Goal: Entertainment & Leisure: Browse casually

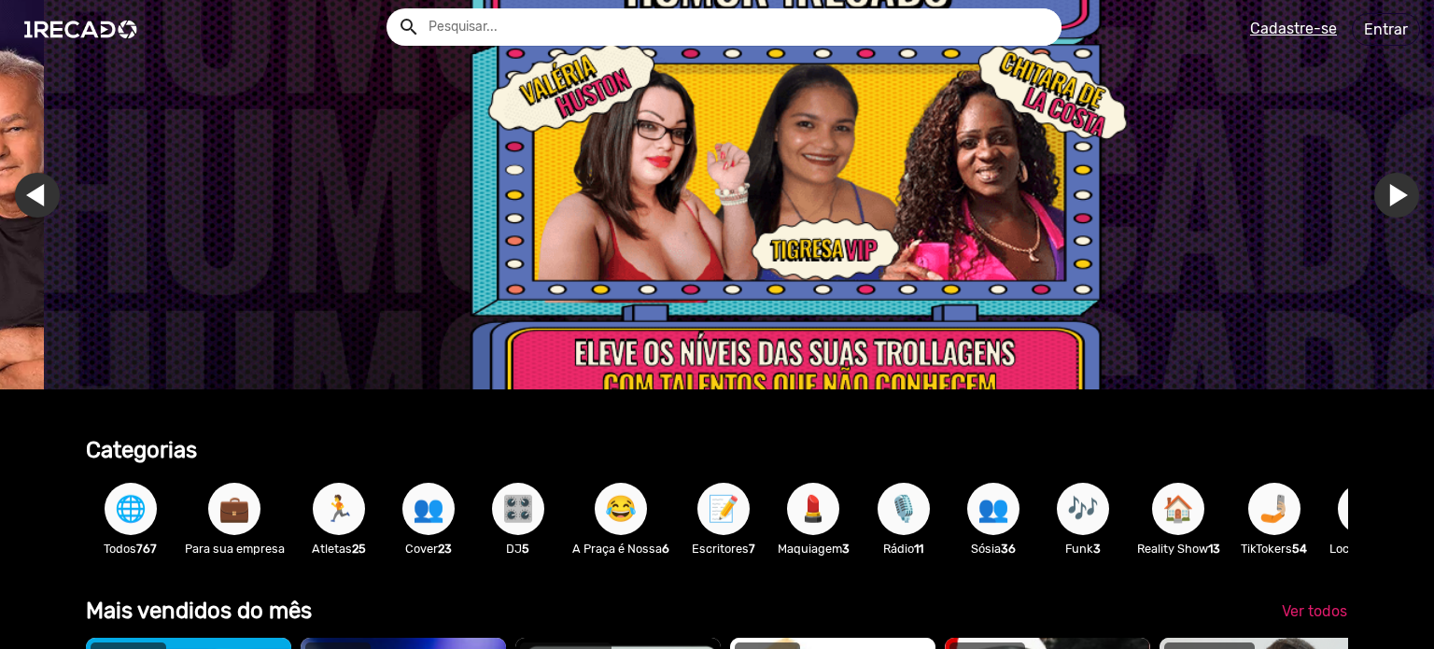
scroll to position [0, 4259]
click at [1417, 197] on link "Ir para o primeiro slide" at bounding box center [1439, 195] width 45 height 45
click at [1417, 201] on link "Ir para o primeiro slide" at bounding box center [1439, 195] width 45 height 45
click at [43, 171] on img "Gallery" at bounding box center [760, 194] width 1434 height 389
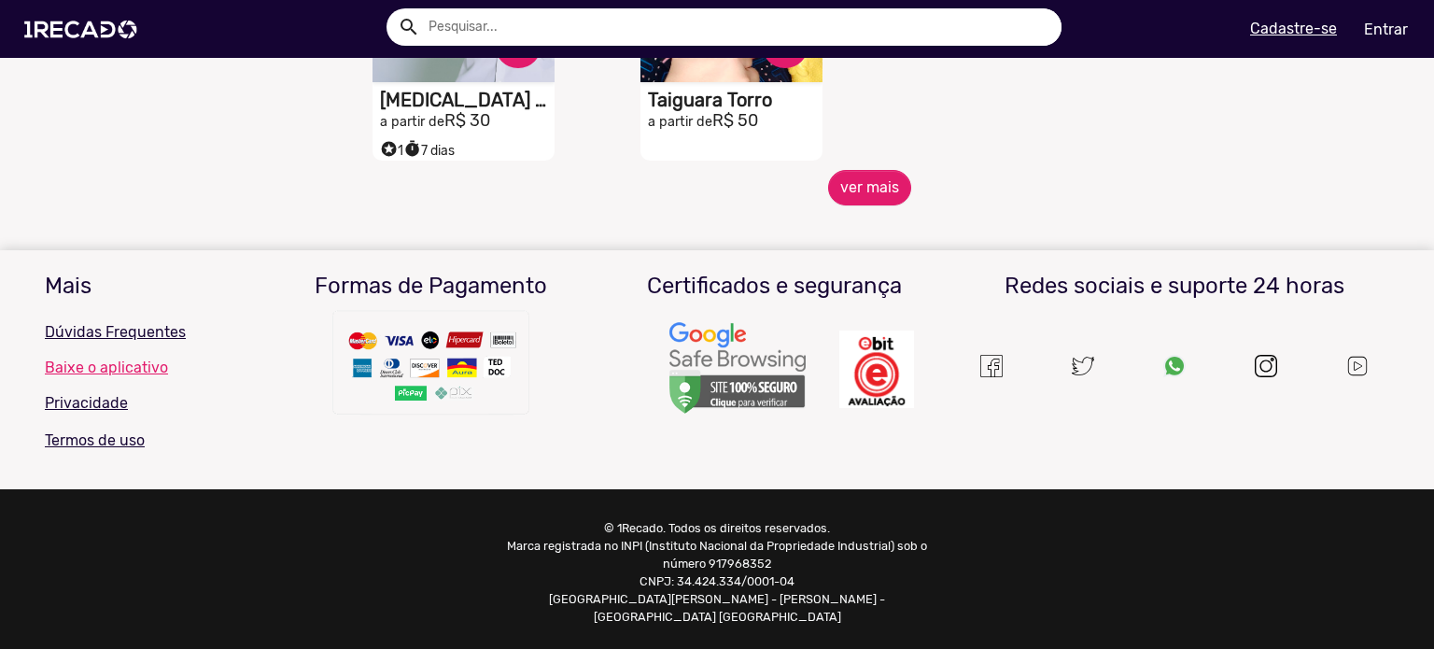
scroll to position [1043, 0]
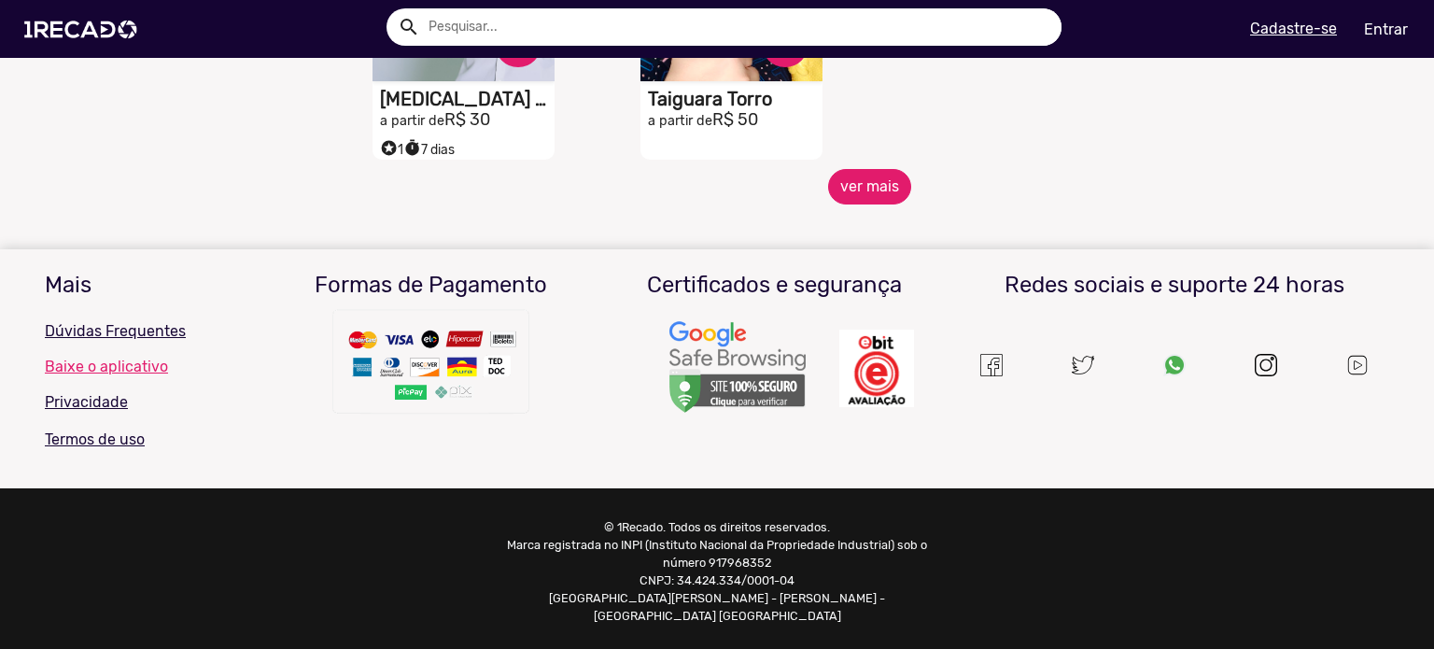
click at [859, 199] on button "ver mais" at bounding box center [869, 186] width 83 height 35
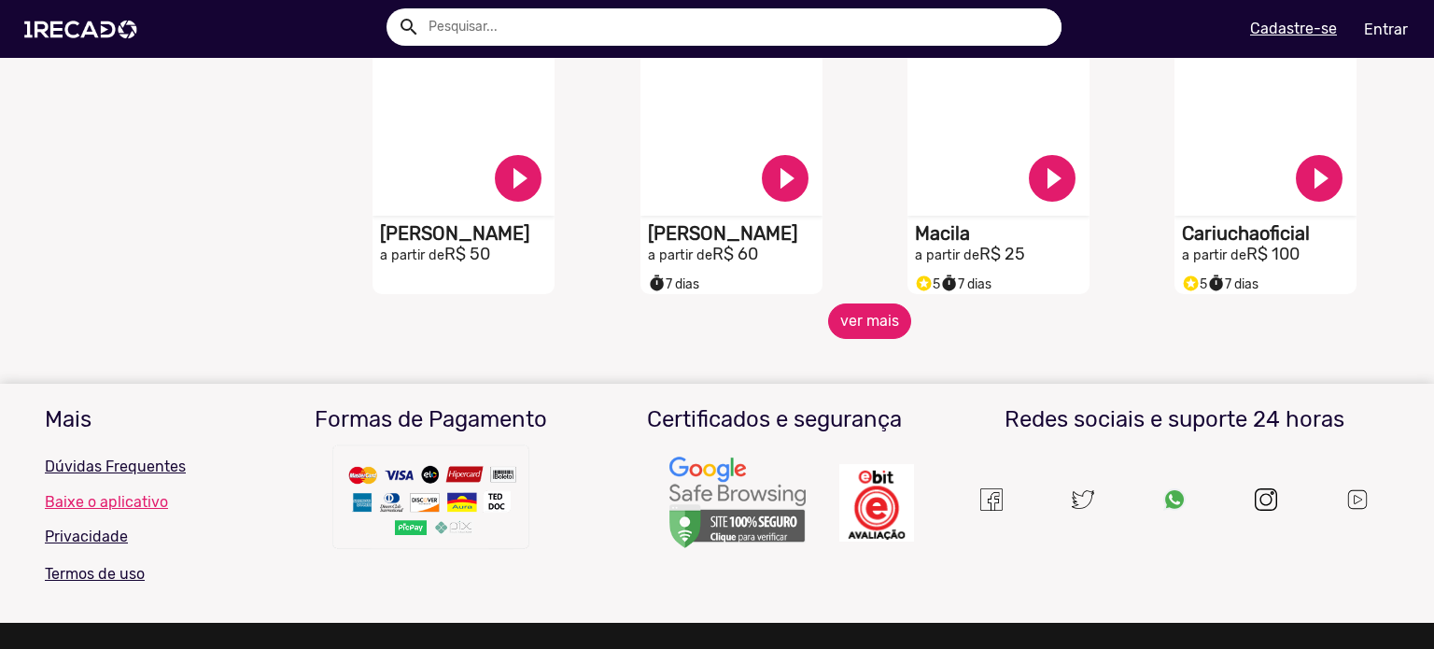
scroll to position [1565, 0]
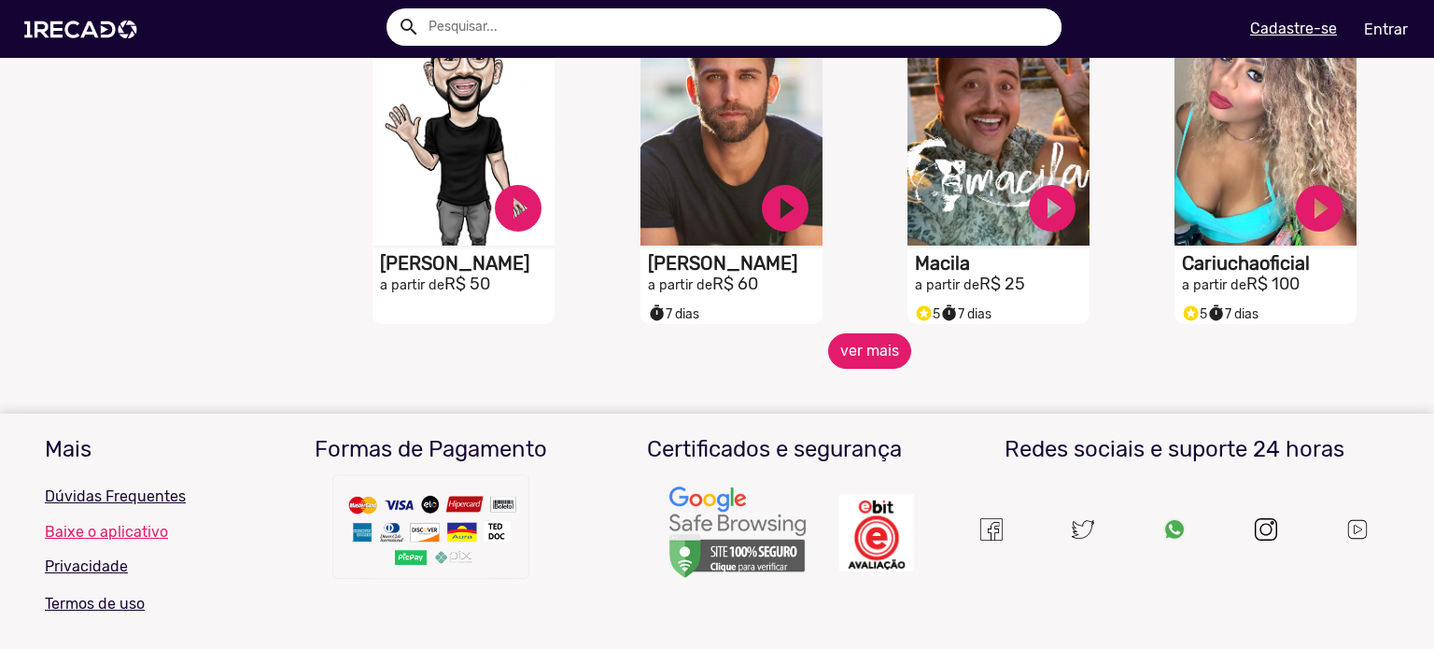
click at [868, 369] on button "ver mais" at bounding box center [869, 350] width 83 height 35
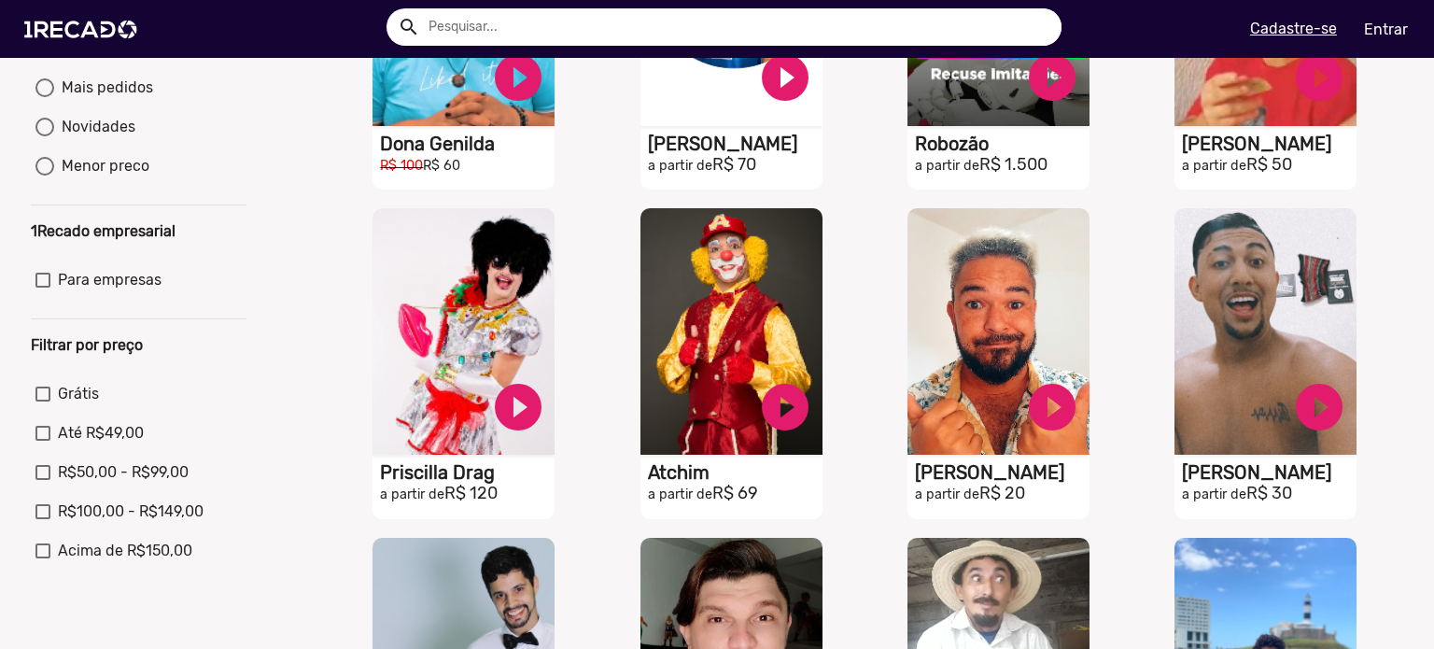
scroll to position [0, 0]
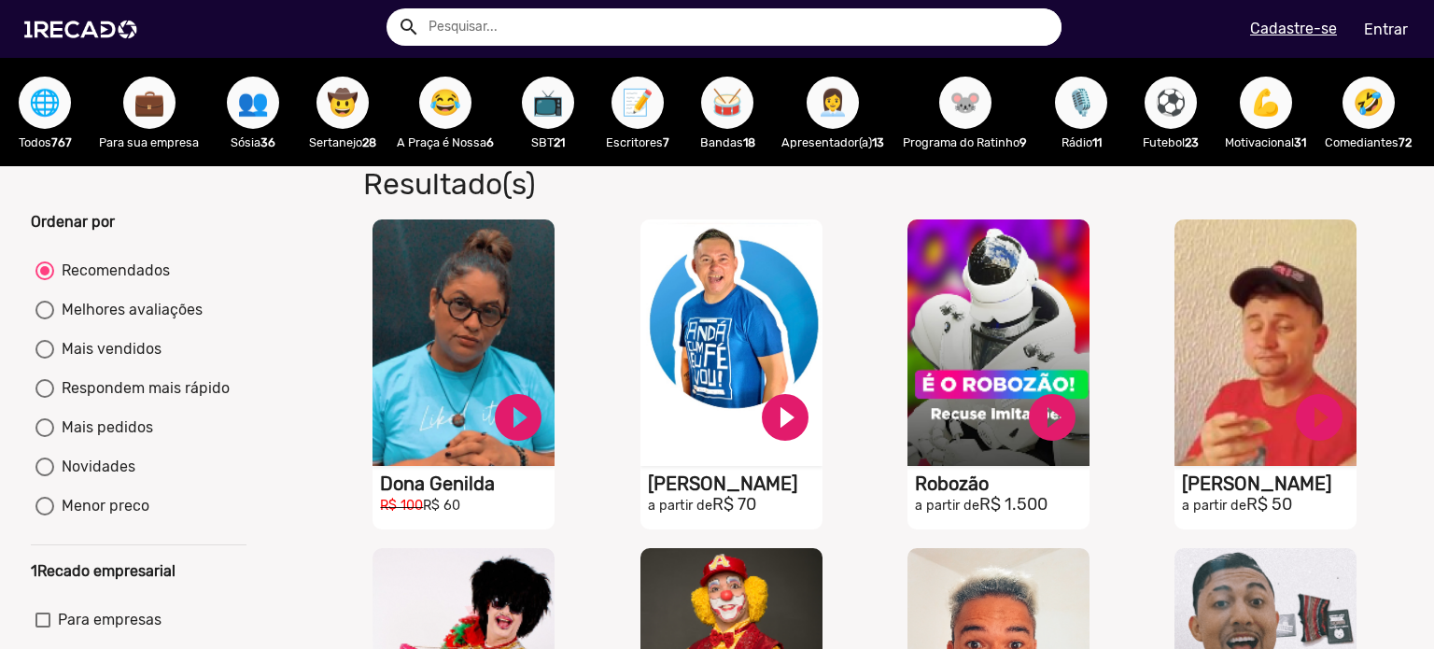
click at [127, 360] on div "Mais vendidos" at bounding box center [107, 349] width 107 height 22
click at [45, 359] on input "Mais vendidos" at bounding box center [44, 358] width 1 height 1
radio input "true"
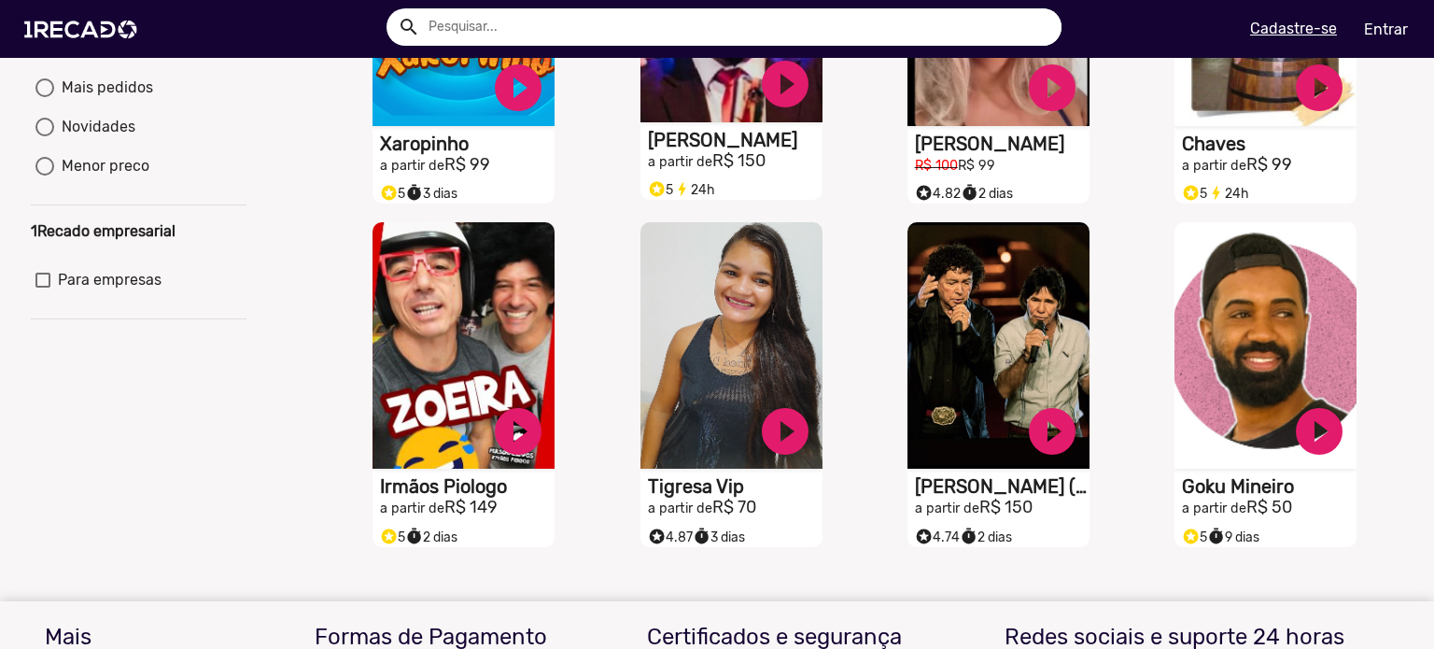
scroll to position [356, 0]
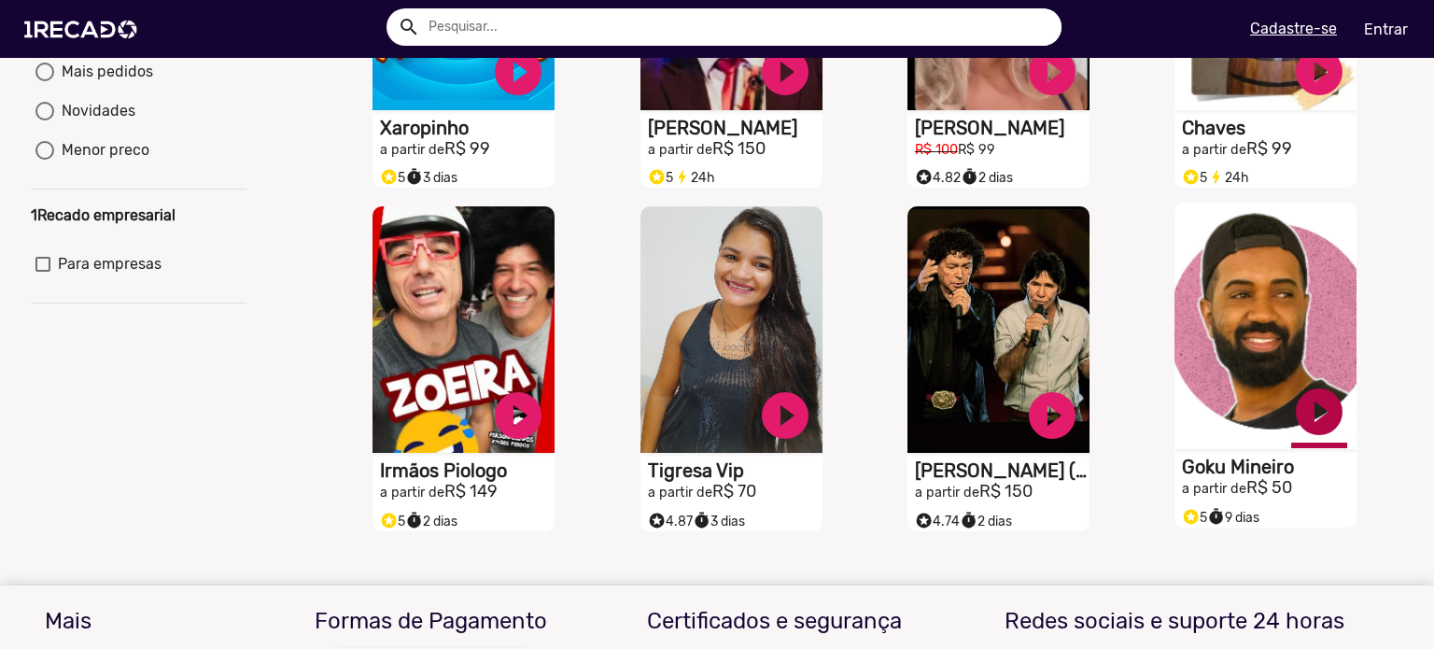
click at [1311, 427] on link "play_circle_filled" at bounding box center [1319, 412] width 56 height 56
click at [1312, 427] on link "pause_circle" at bounding box center [1319, 412] width 56 height 56
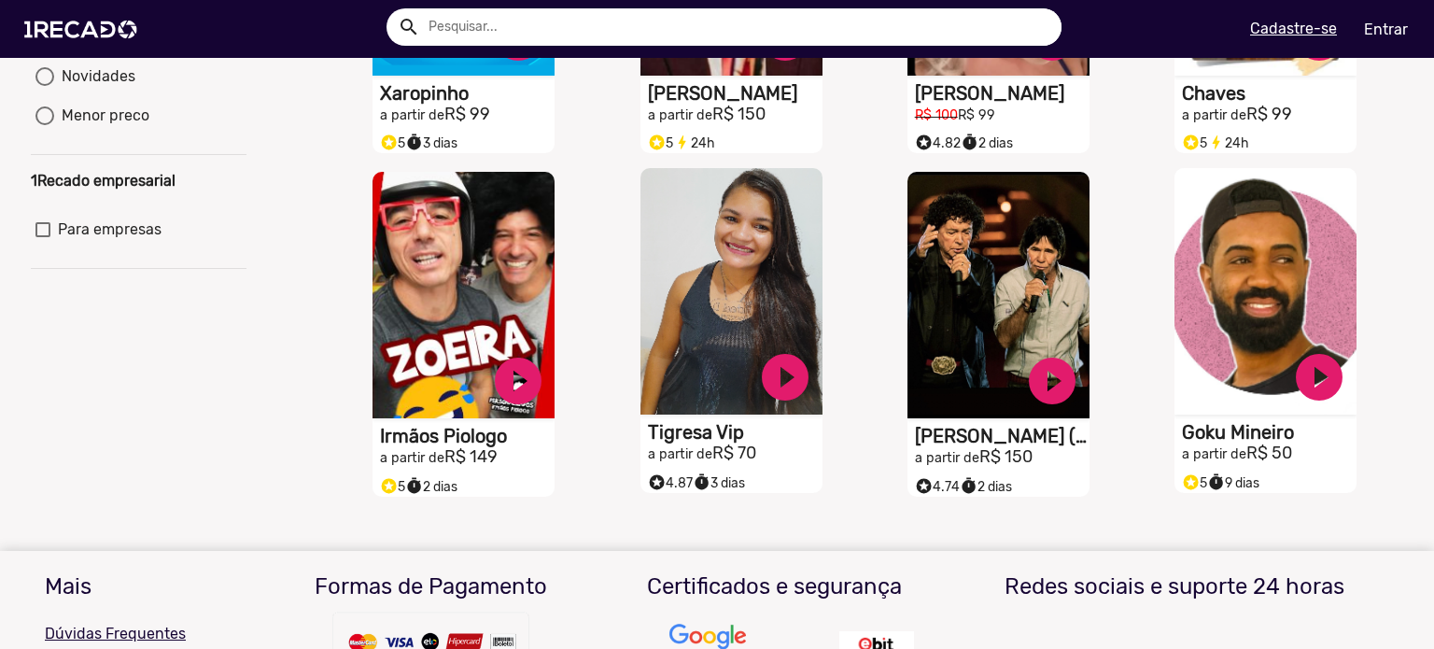
scroll to position [0, 0]
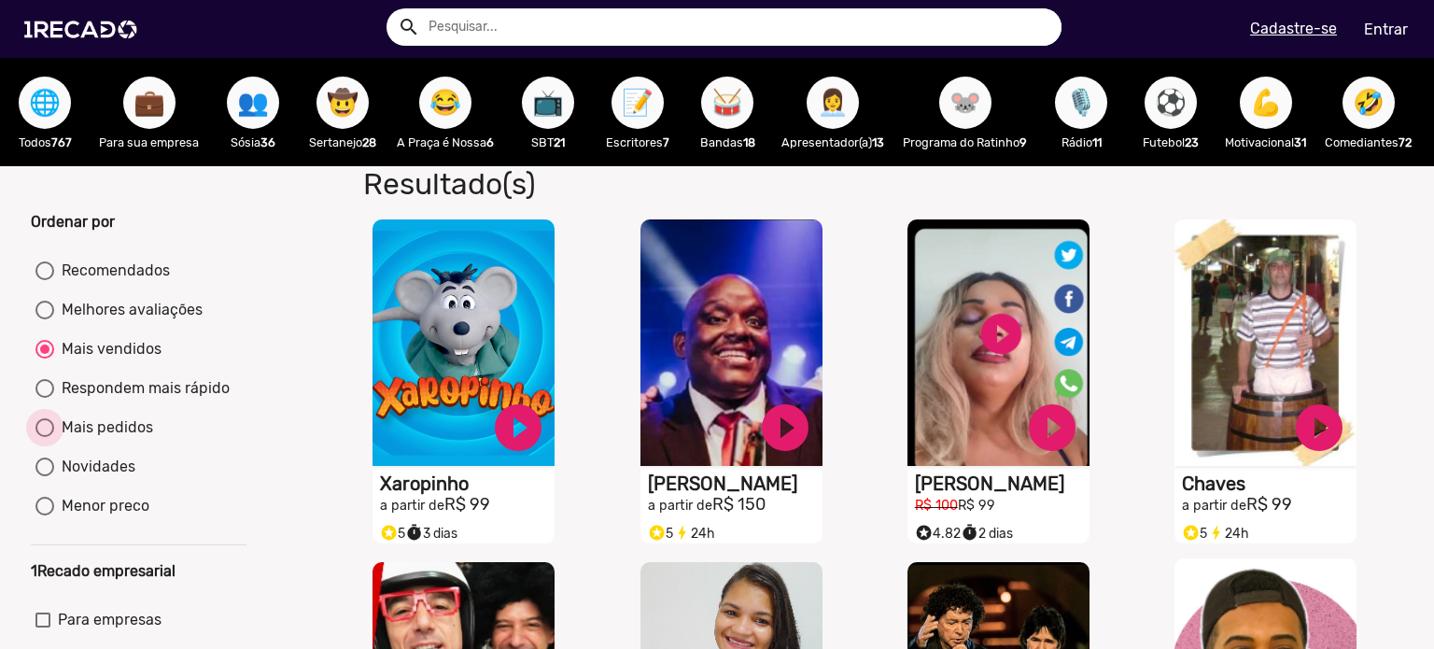
click at [146, 438] on div "Mais pedidos" at bounding box center [103, 427] width 99 height 22
click at [45, 438] on input "Mais pedidos" at bounding box center [44, 437] width 1 height 1
radio input "true"
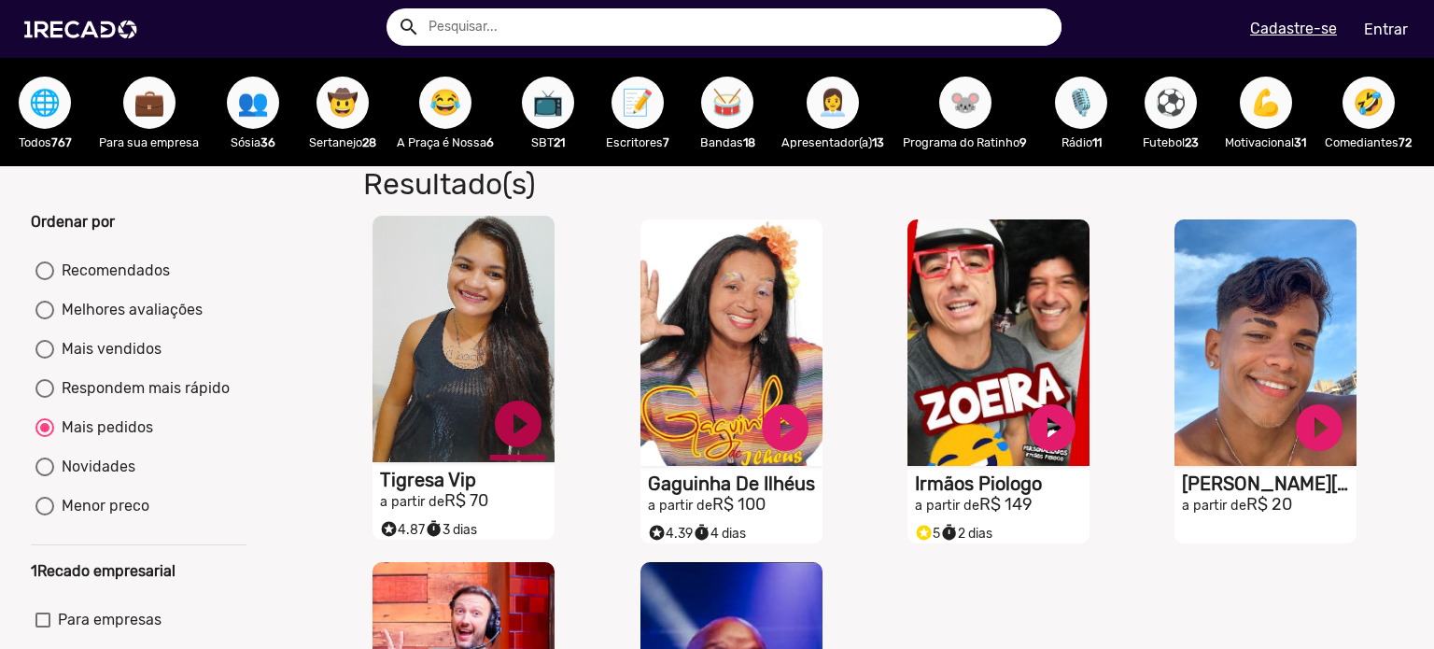
click at [502, 414] on link "play_circle_filled" at bounding box center [518, 424] width 56 height 56
click at [513, 431] on link "pause_circle" at bounding box center [518, 424] width 56 height 56
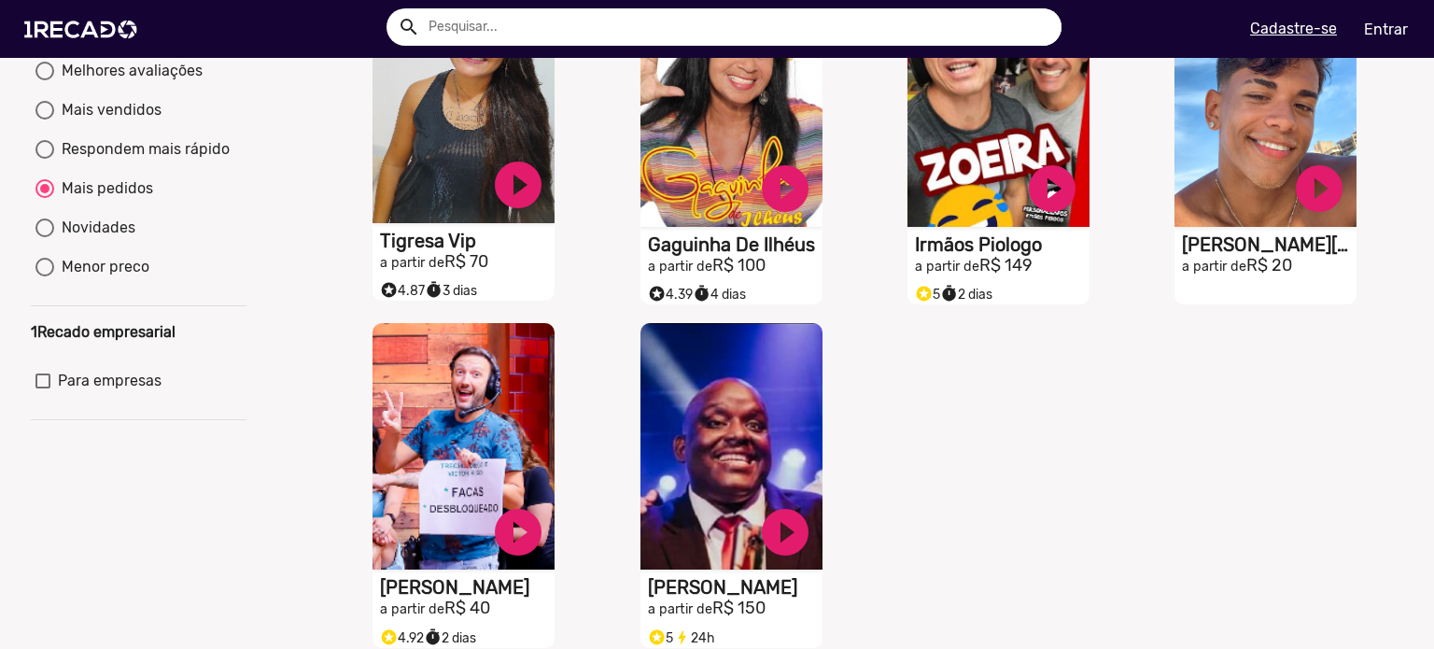
scroll to position [268, 0]
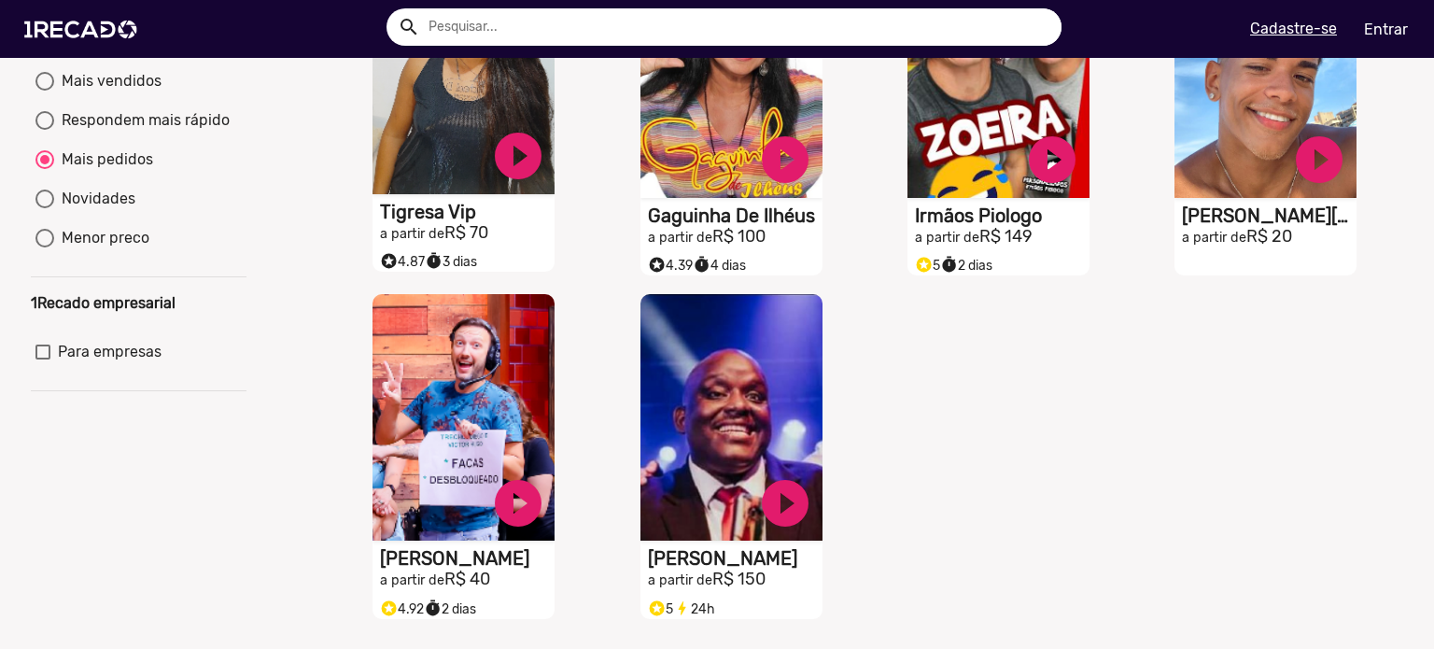
click at [563, 460] on div "S1RECADO vídeos dedicados para fãs e empresas play_circle_filled [PERSON_NAME] …" at bounding box center [468, 457] width 267 height 344
click at [109, 100] on mat-radio-button "Mais vendidos" at bounding box center [138, 85] width 206 height 30
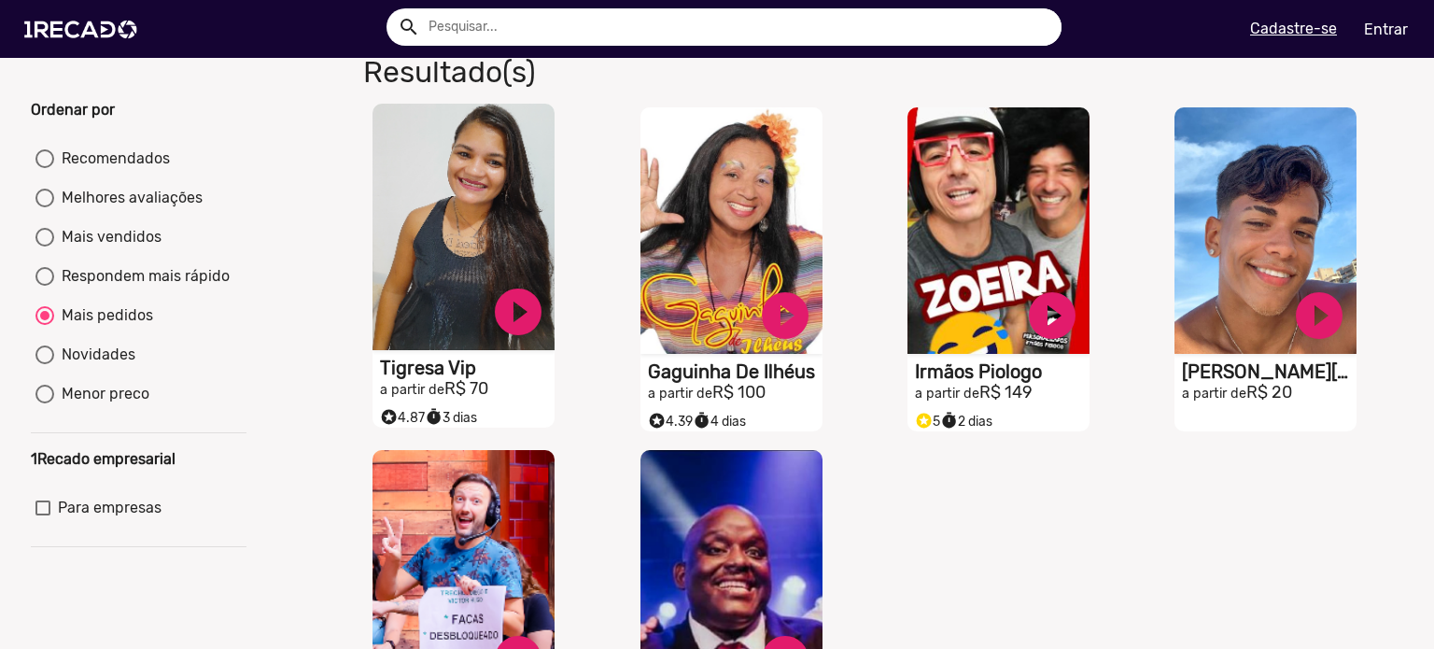
scroll to position [0, 0]
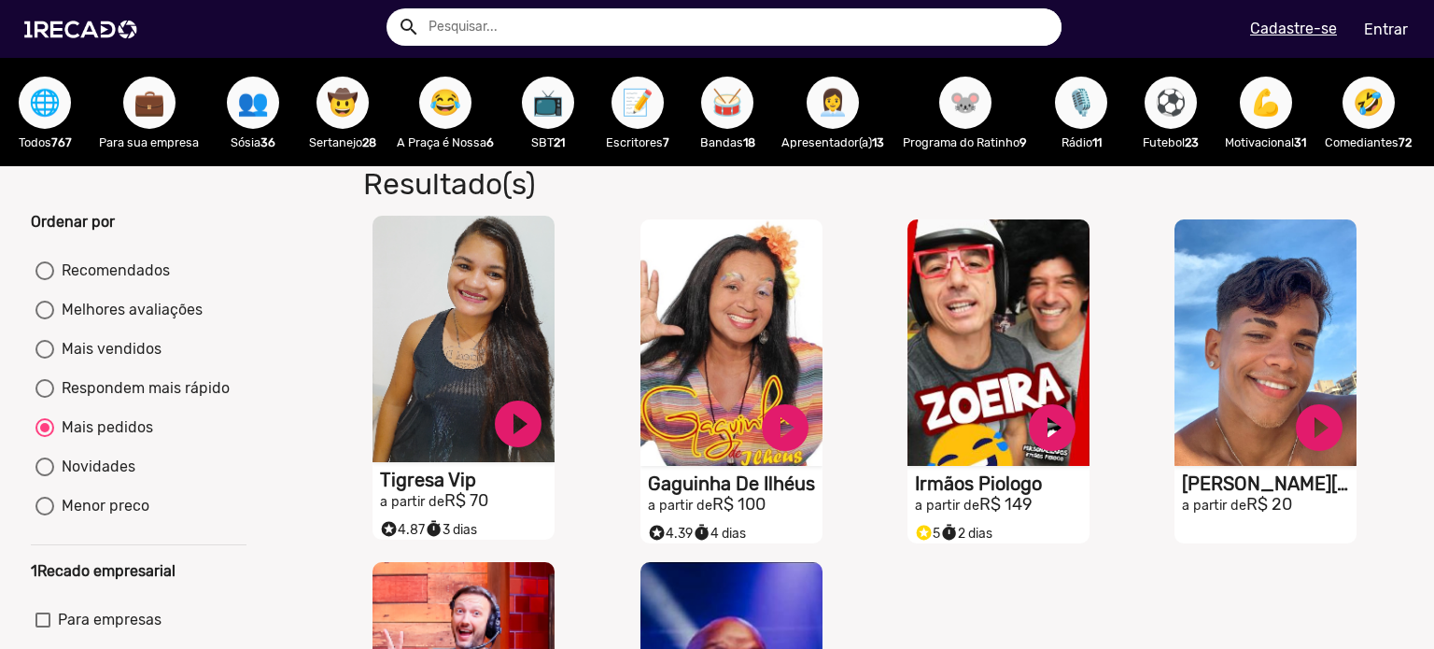
click at [269, 91] on button "👥" at bounding box center [253, 103] width 52 height 52
radio input "true"
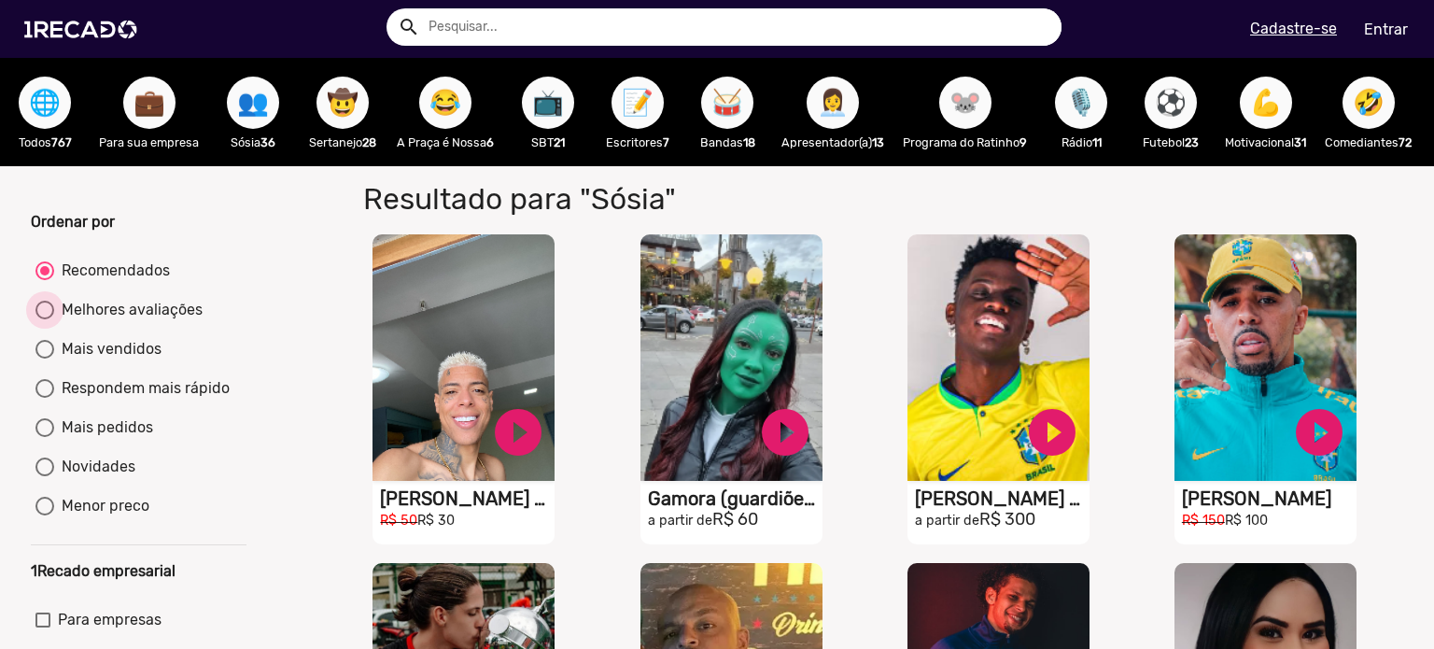
click at [136, 321] on div "Melhores avaliações" at bounding box center [128, 310] width 148 height 22
click at [45, 320] on input "Melhores avaliações" at bounding box center [44, 319] width 1 height 1
radio input "true"
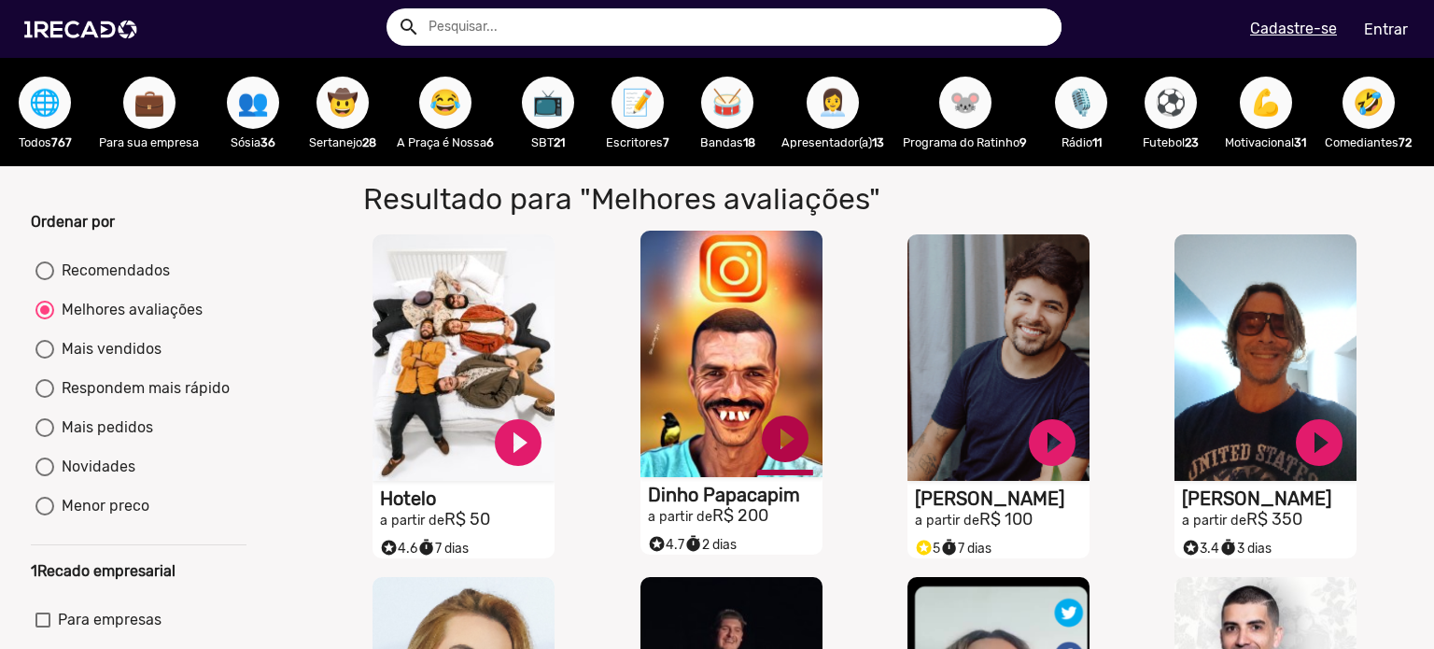
click at [781, 449] on link "play_circle_filled" at bounding box center [785, 439] width 56 height 56
click at [781, 449] on link "pause_circle" at bounding box center [785, 439] width 56 height 56
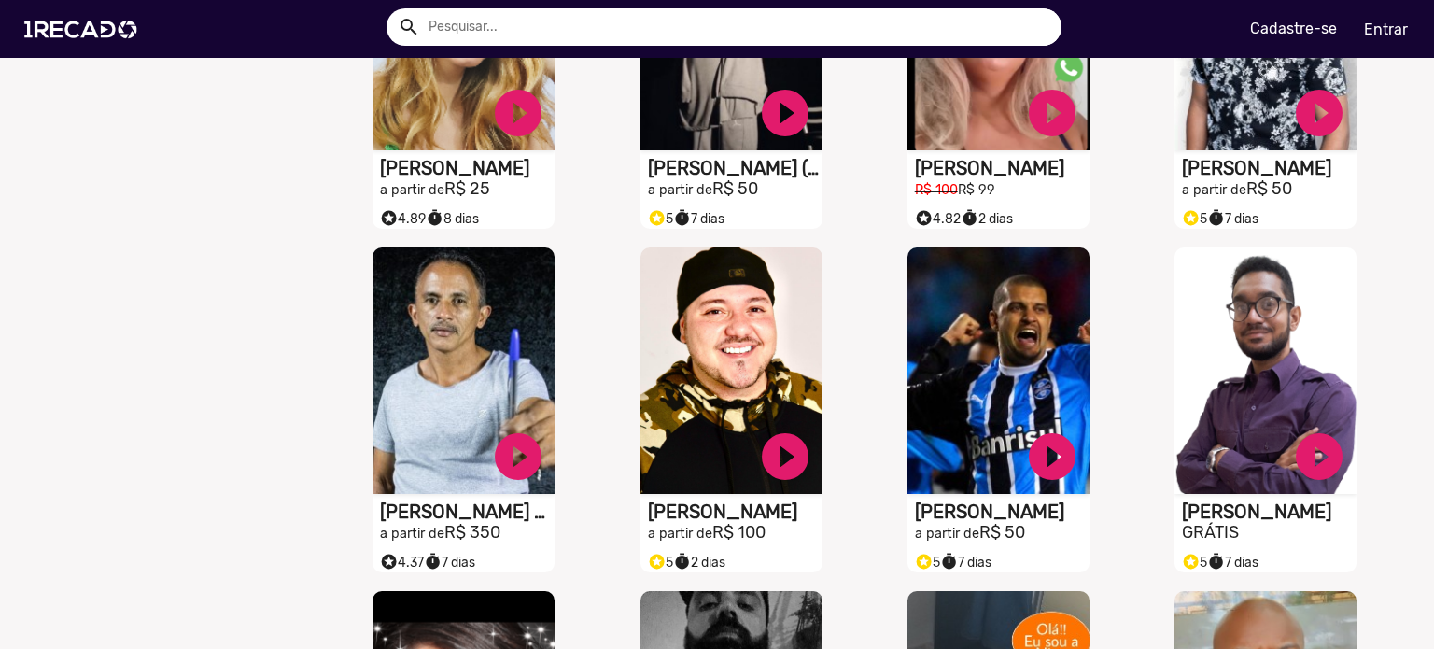
scroll to position [674, 0]
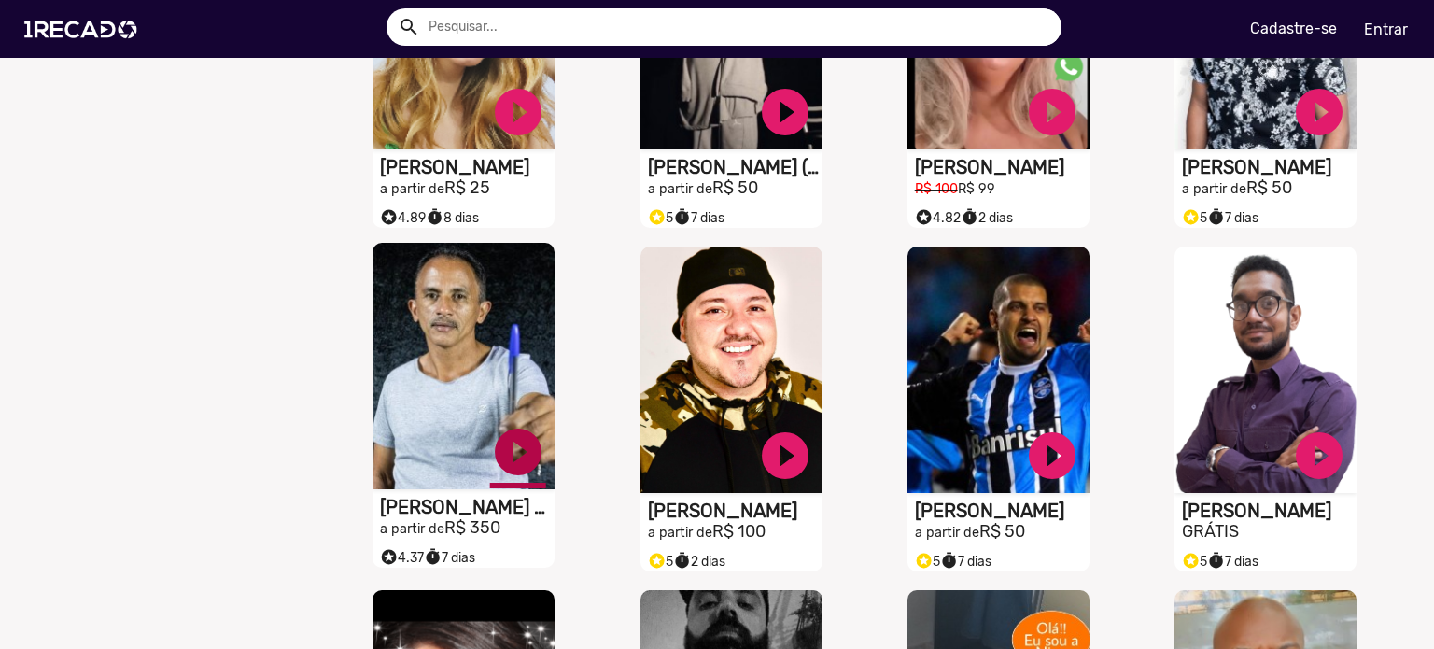
click at [529, 466] on link "play_circle_filled" at bounding box center [518, 452] width 56 height 56
click at [529, 466] on link "pause_circle" at bounding box center [518, 452] width 56 height 56
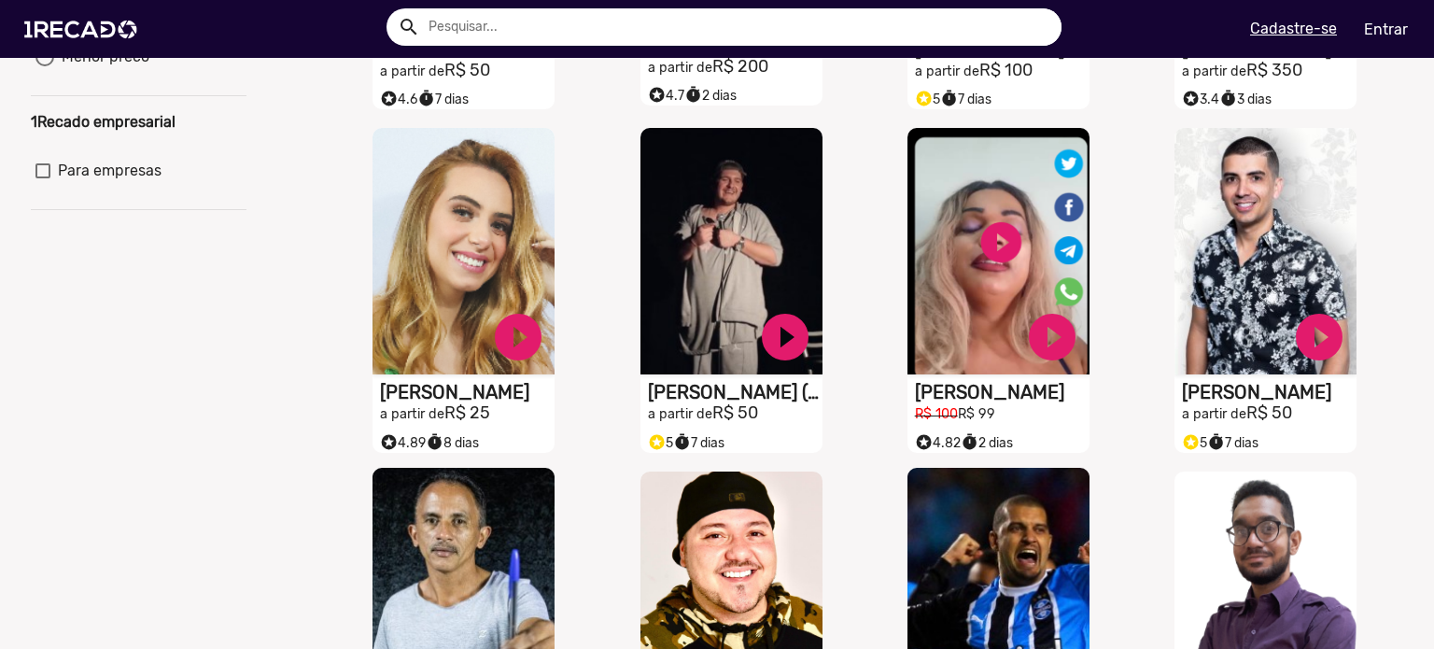
scroll to position [0, 0]
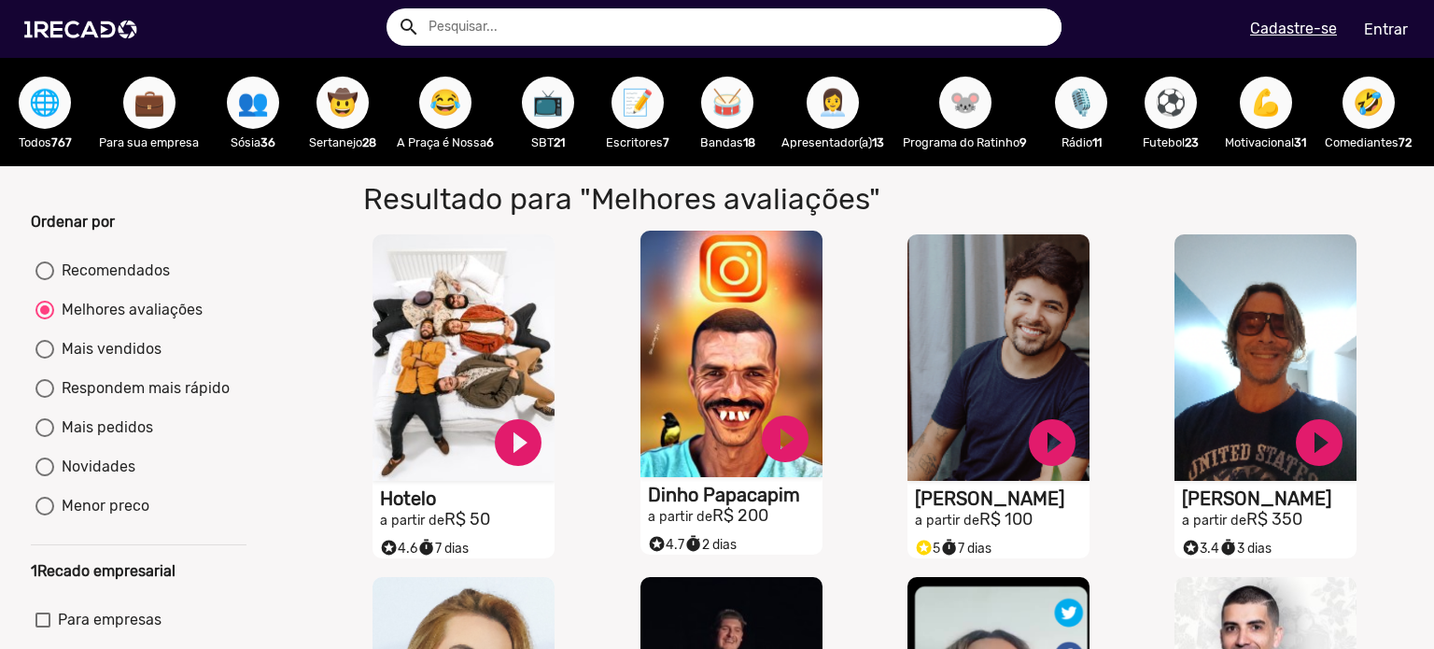
click at [724, 100] on span "🥁" at bounding box center [727, 103] width 32 height 52
radio input "true"
